Goal: Task Accomplishment & Management: Complete application form

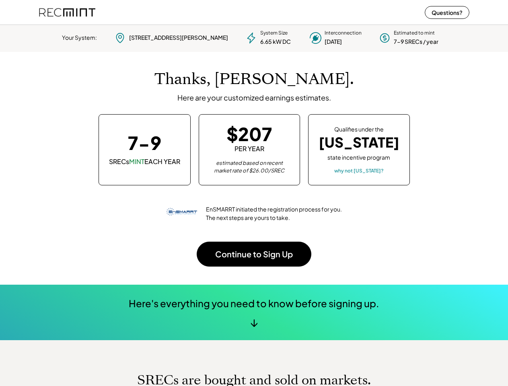
scroll to position [113, 225]
